Goal: Information Seeking & Learning: Find specific page/section

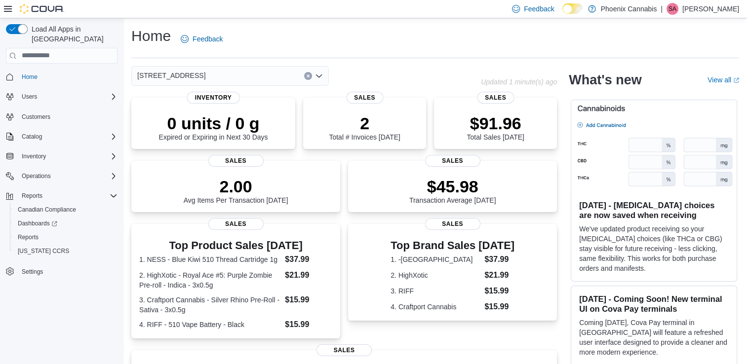
click at [252, 81] on div "[STREET_ADDRESS]" at bounding box center [229, 76] width 197 height 20
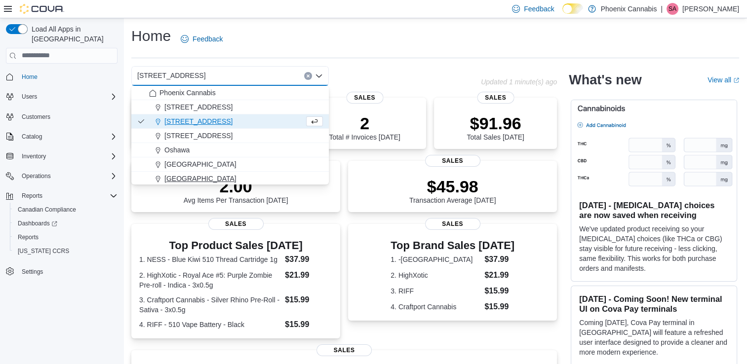
click at [198, 179] on div "[GEOGRAPHIC_DATA]" at bounding box center [236, 179] width 174 height 10
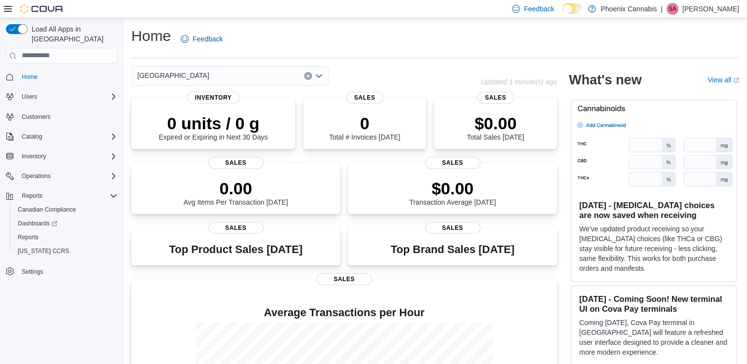
click at [291, 73] on div "Waterloo" at bounding box center [229, 76] width 197 height 20
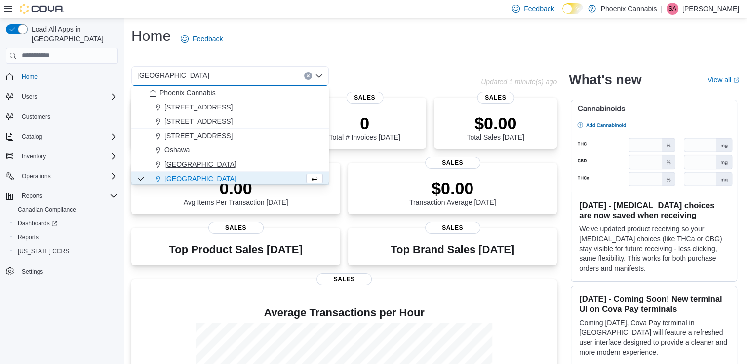
click at [211, 163] on span "University Shops Plaza" at bounding box center [200, 164] width 72 height 10
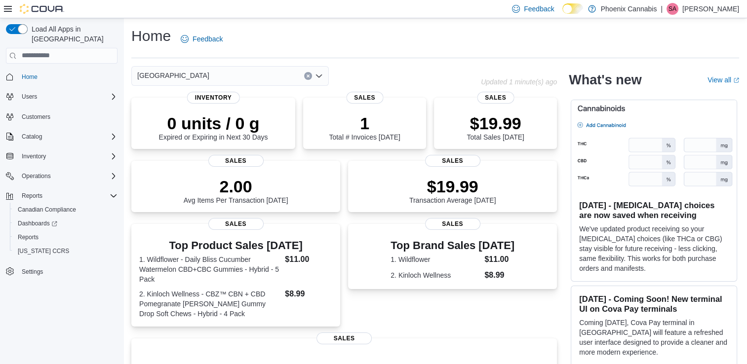
click at [246, 72] on div "University Shops Plaza" at bounding box center [229, 76] width 197 height 20
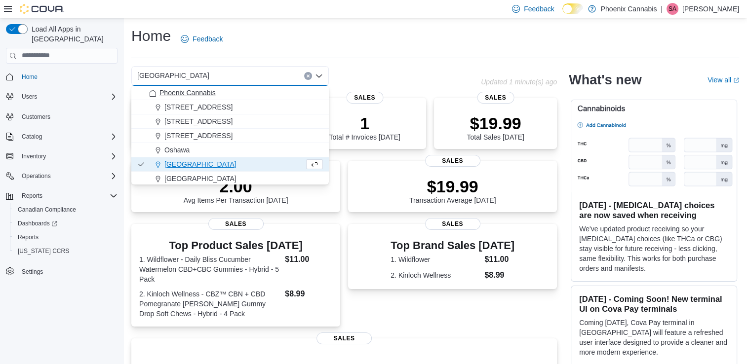
click at [203, 91] on span "Phoenix Cannabis" at bounding box center [187, 93] width 56 height 10
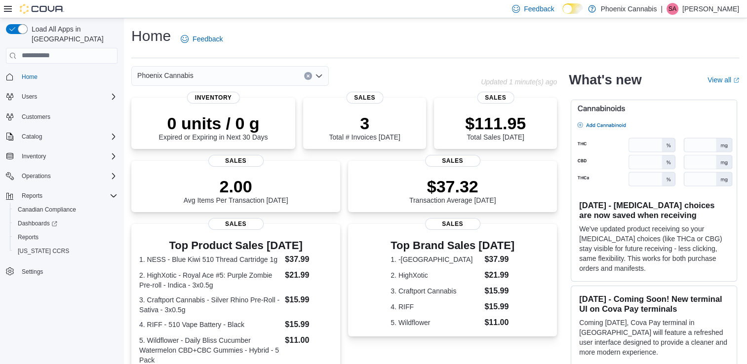
click at [244, 73] on div "Phoenix Cannabis" at bounding box center [229, 76] width 197 height 20
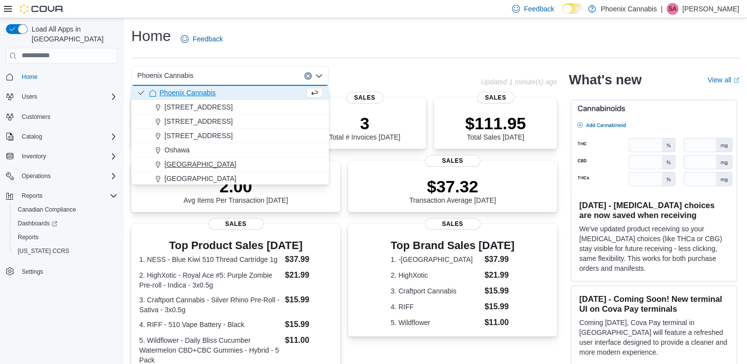
click at [190, 163] on span "[GEOGRAPHIC_DATA]" at bounding box center [200, 164] width 72 height 10
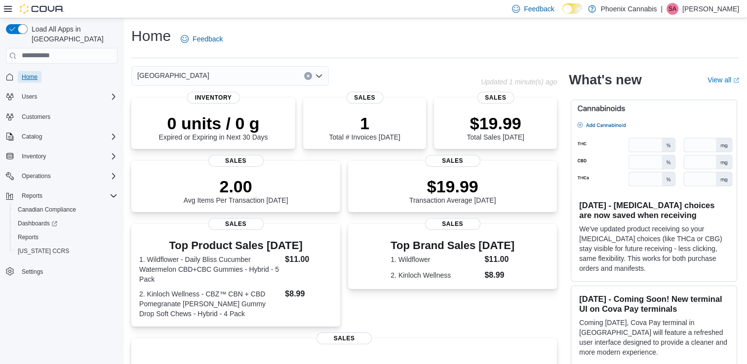
click at [26, 73] on span "Home" at bounding box center [30, 77] width 16 height 8
click at [31, 73] on span "Home" at bounding box center [30, 77] width 16 height 8
click at [286, 77] on div "[GEOGRAPHIC_DATA]" at bounding box center [229, 76] width 197 height 20
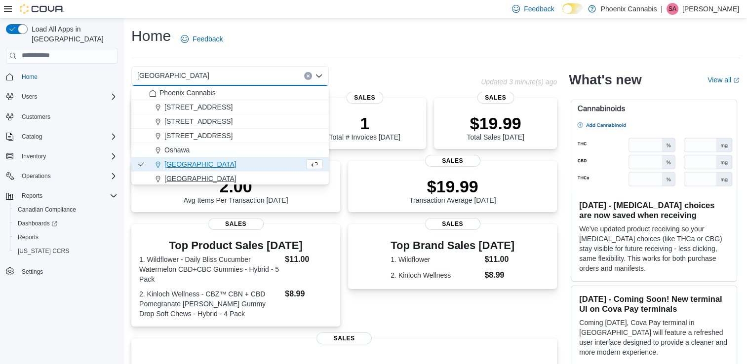
click at [217, 176] on div "Waterloo" at bounding box center [236, 179] width 174 height 10
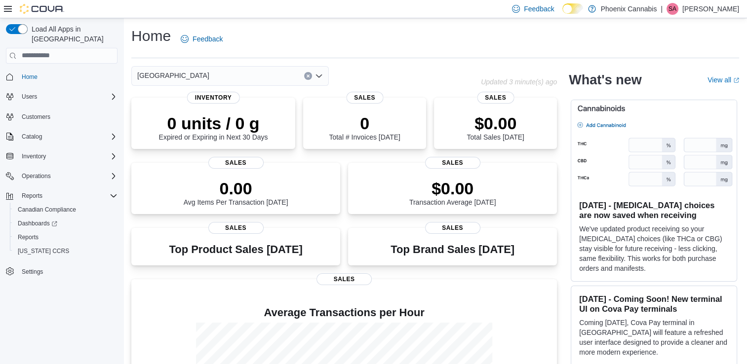
click at [269, 78] on div "Waterloo" at bounding box center [229, 76] width 197 height 20
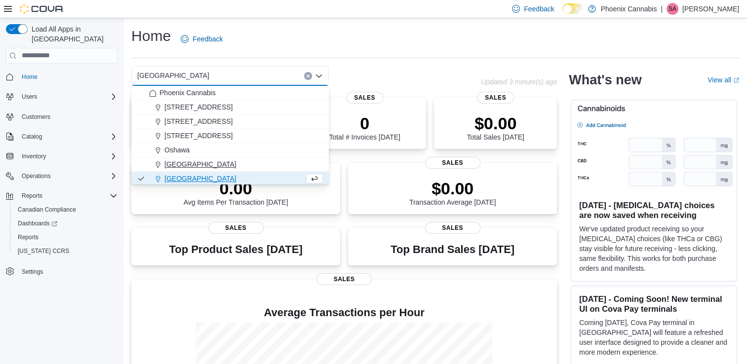
click at [230, 160] on span "[GEOGRAPHIC_DATA]" at bounding box center [200, 164] width 72 height 10
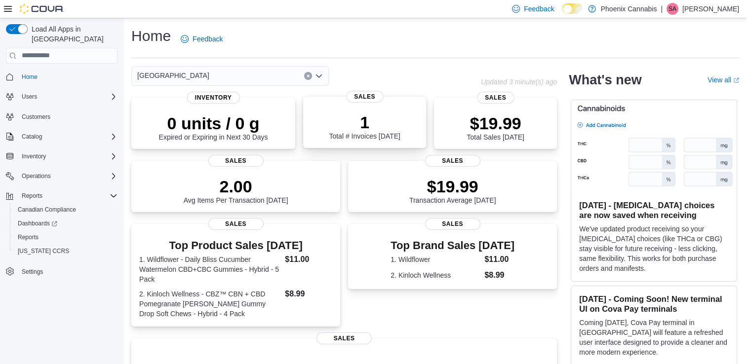
click at [407, 131] on div "1 Total # Invoices Today" at bounding box center [364, 125] width 107 height 32
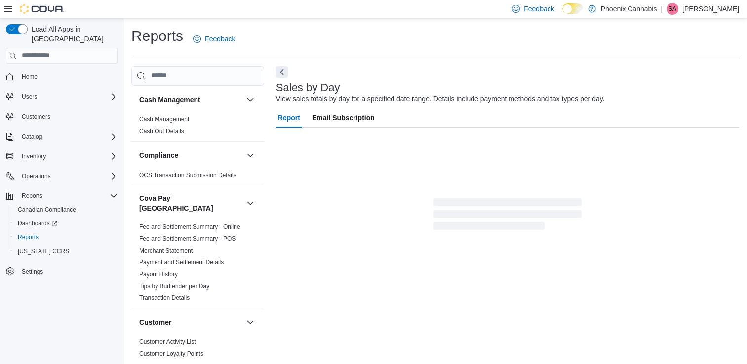
scroll to position [2, 0]
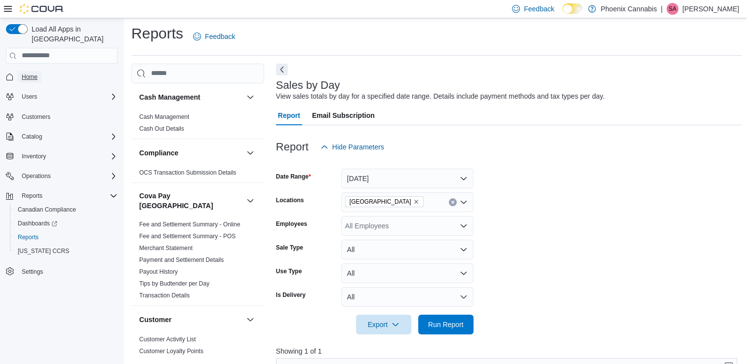
click at [32, 73] on span "Home" at bounding box center [30, 77] width 16 height 8
